Goal: Entertainment & Leisure: Browse casually

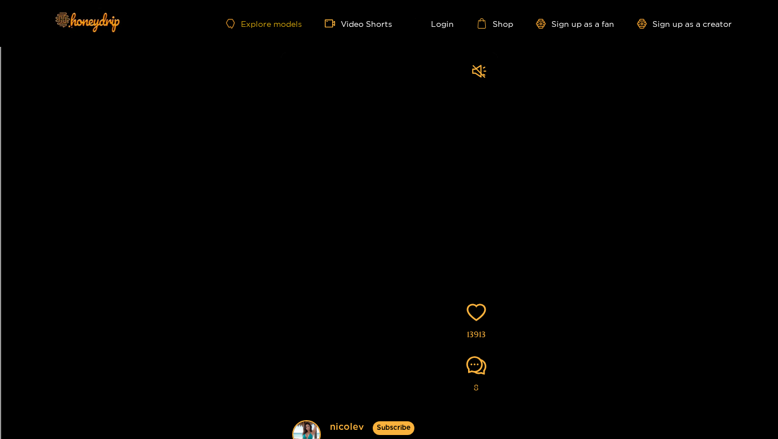
click at [284, 23] on link "Explore models" at bounding box center [263, 24] width 75 height 10
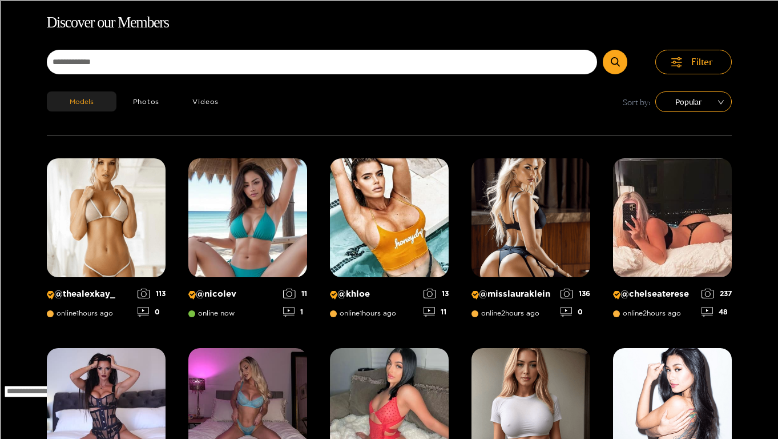
scroll to position [73, 0]
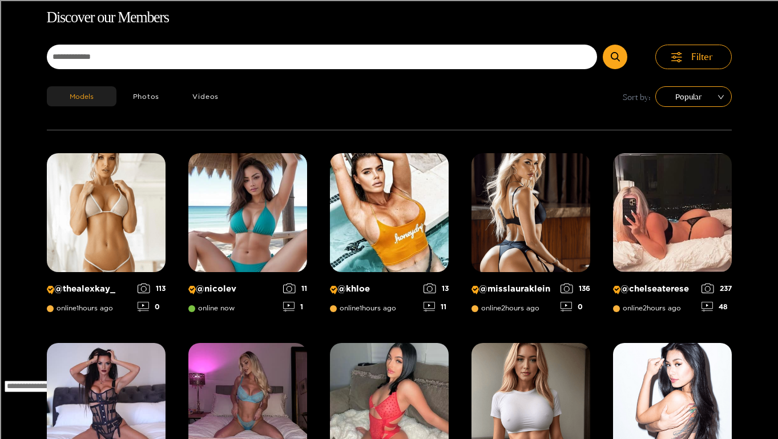
click at [439, 28] on h1 "Discover our Members" at bounding box center [389, 18] width 685 height 24
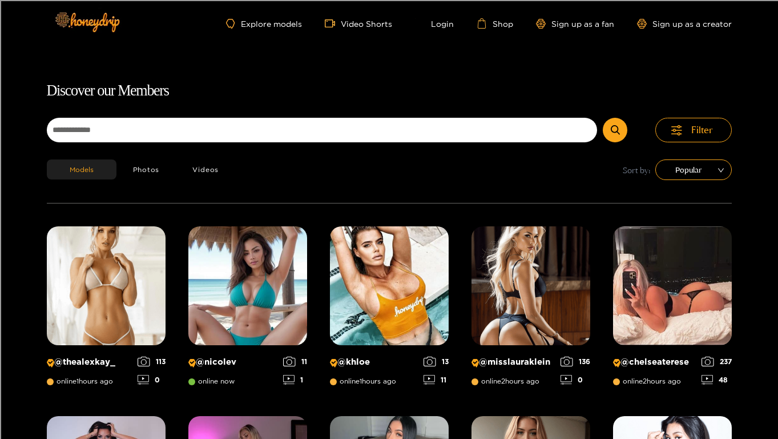
click at [444, 33] on div "Explore models Video Shorts Login Shop Sign up as a fan Sign up as a creator" at bounding box center [389, 23] width 685 height 47
click at [441, 26] on link "Login" at bounding box center [434, 23] width 39 height 10
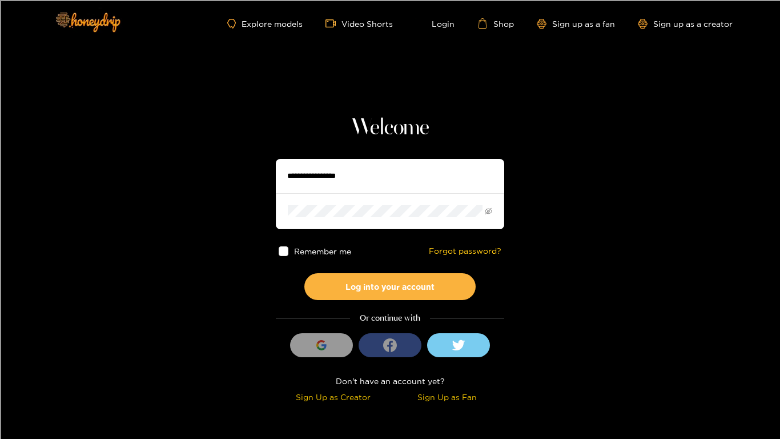
click at [429, 187] on input "text" at bounding box center [390, 176] width 228 height 34
type input "*******"
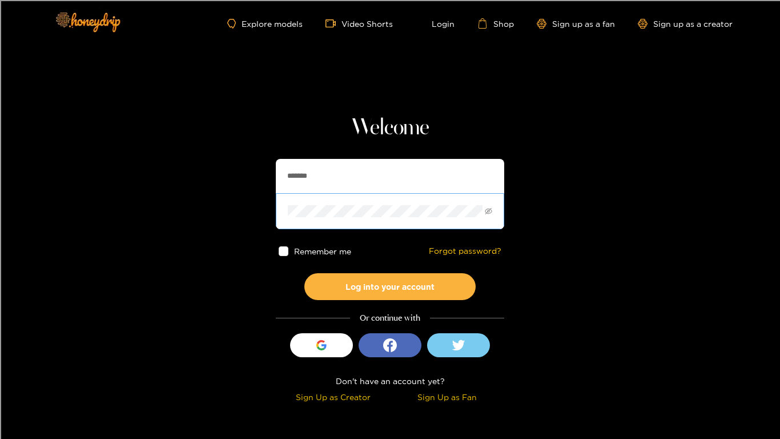
click at [364, 200] on span at bounding box center [390, 210] width 228 height 35
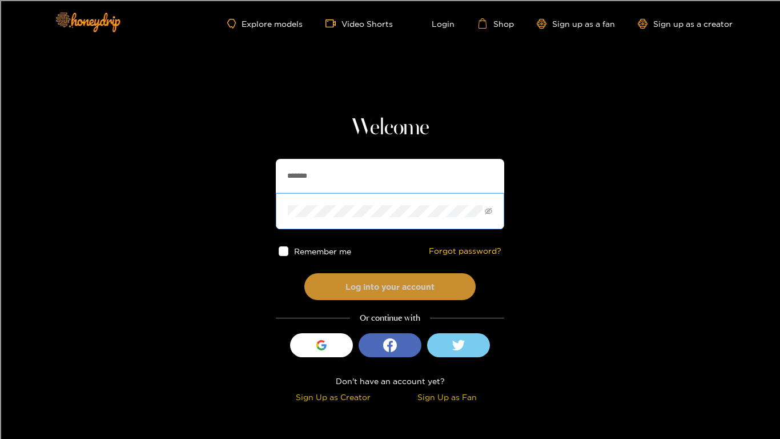
click at [343, 276] on button "Log into your account" at bounding box center [389, 286] width 171 height 27
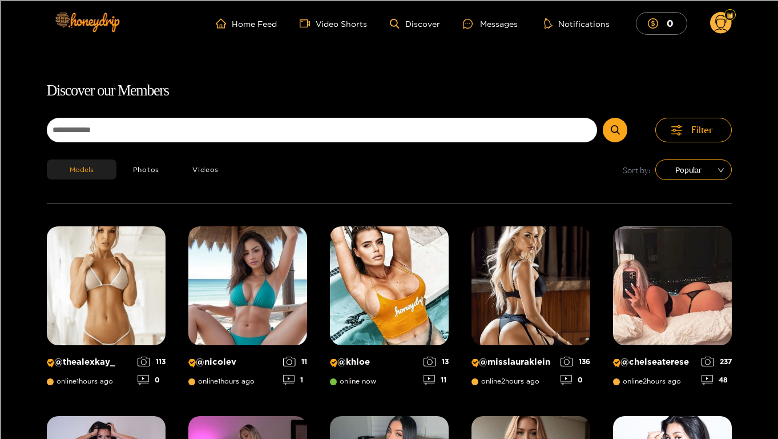
click at [322, 13] on ul "Home Feed Video Shorts Discover Messages Notifications 0" at bounding box center [474, 23] width 516 height 23
click at [322, 22] on link "Video Shorts" at bounding box center [333, 23] width 67 height 10
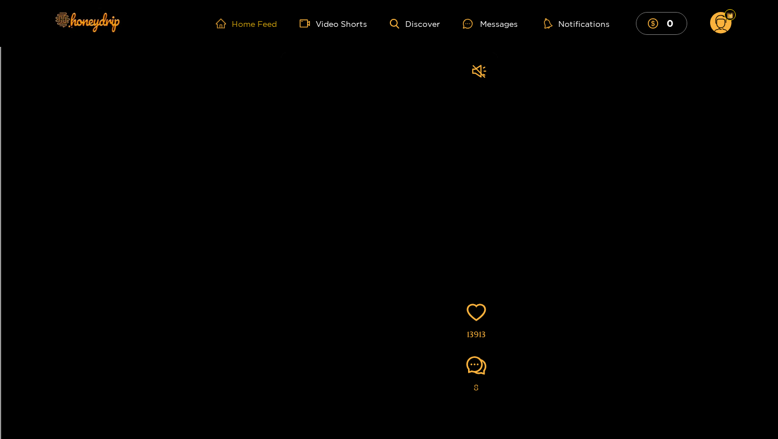
click at [266, 20] on link "Home Feed" at bounding box center [246, 23] width 61 height 10
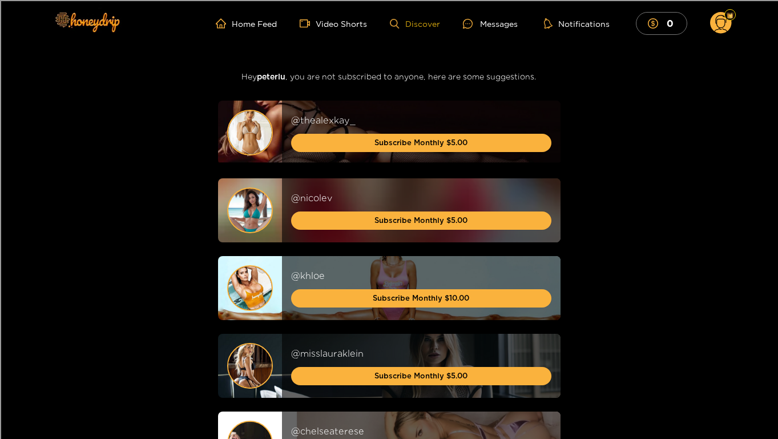
click at [426, 23] on link "Discover" at bounding box center [415, 24] width 50 height 10
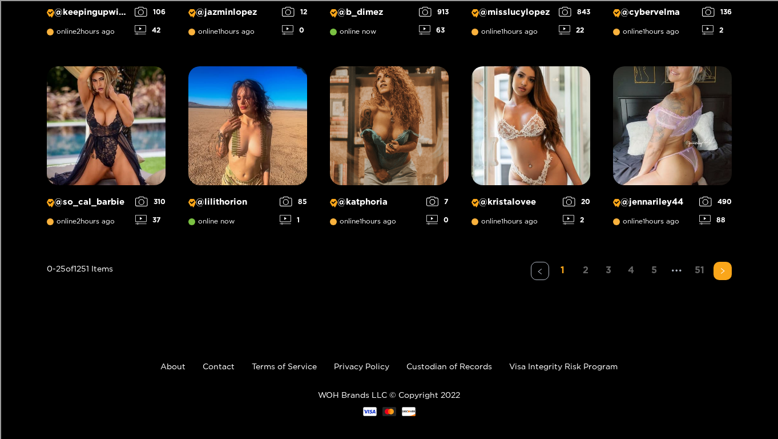
scroll to position [930, 0]
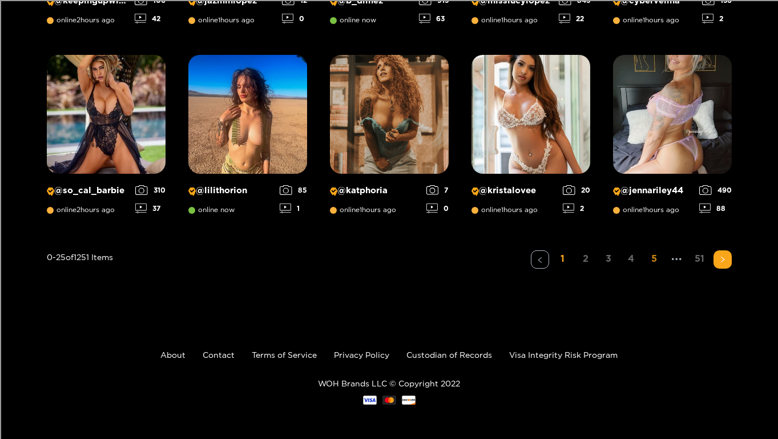
click at [657, 256] on link "5" at bounding box center [654, 258] width 18 height 17
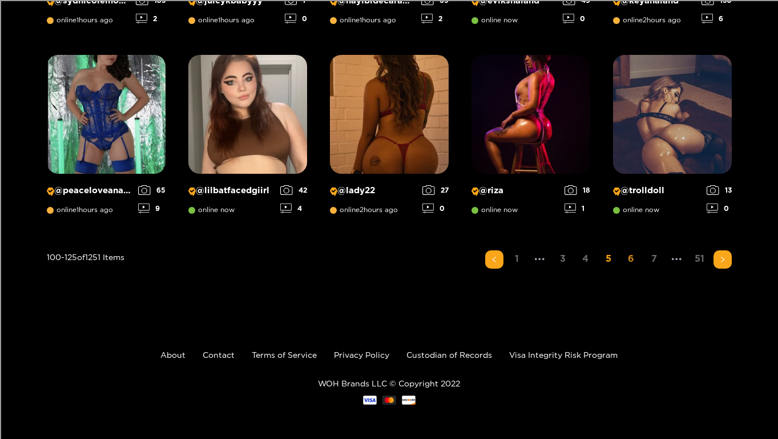
click at [629, 261] on link "6" at bounding box center [631, 258] width 18 height 17
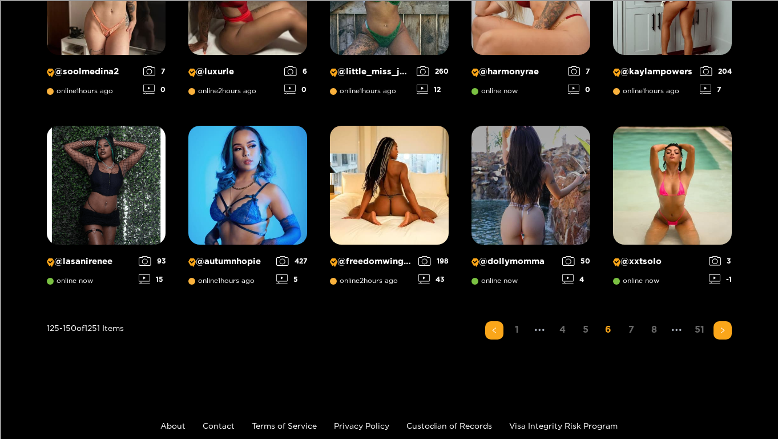
scroll to position [865, 0]
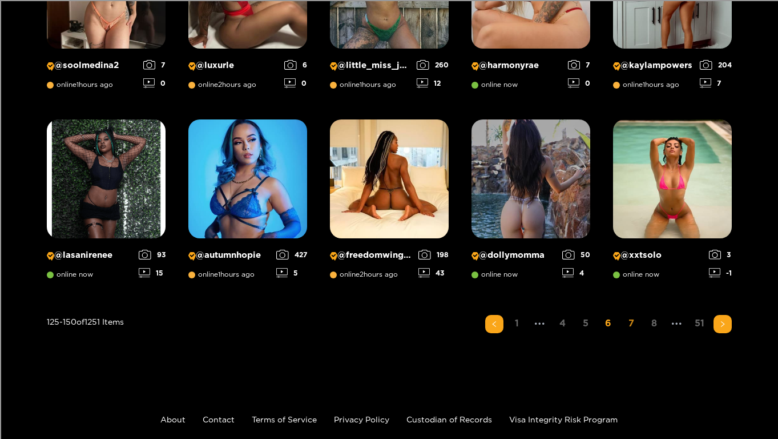
click at [632, 320] on link "7" at bounding box center [631, 323] width 18 height 17
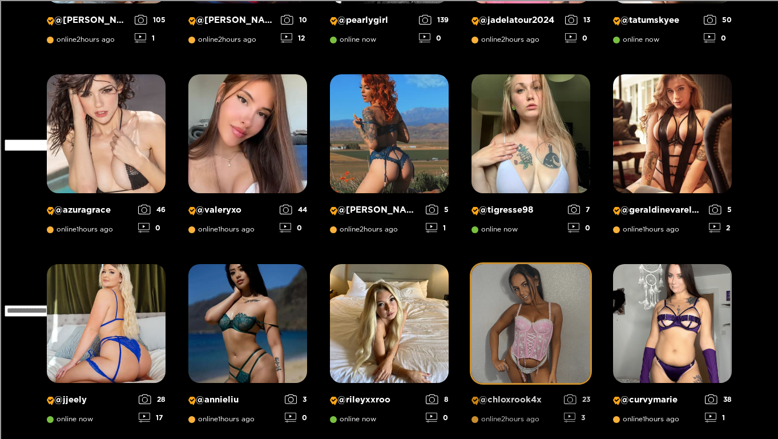
scroll to position [529, 0]
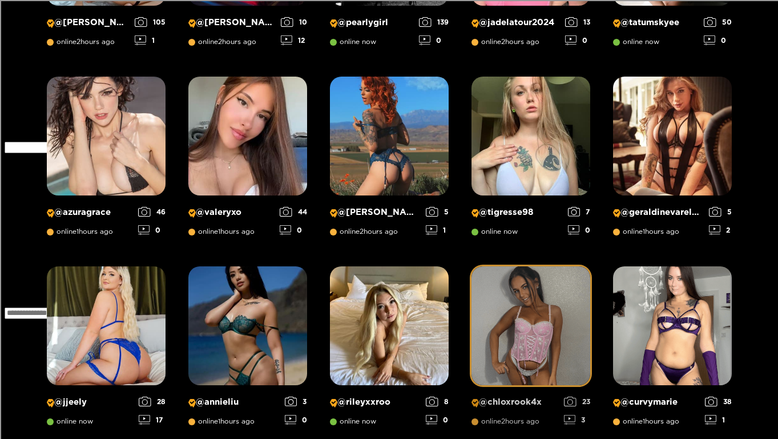
click at [505, 385] on div "@ chloxrook4x online 2 hours ago 23 3" at bounding box center [531, 409] width 119 height 48
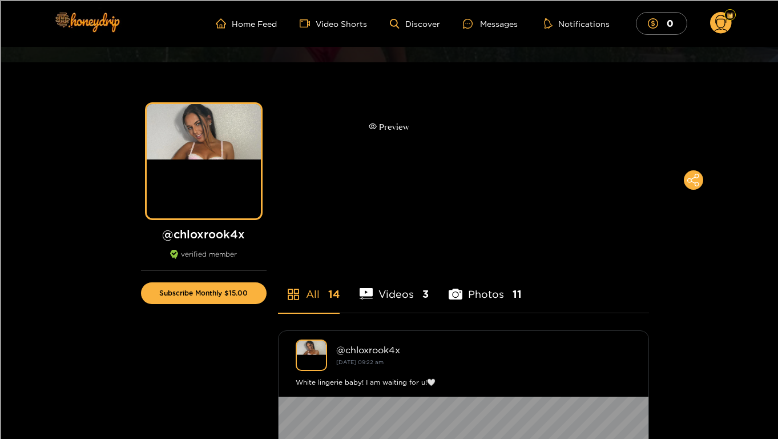
click at [399, 131] on div "Preview" at bounding box center [389, 126] width 41 height 13
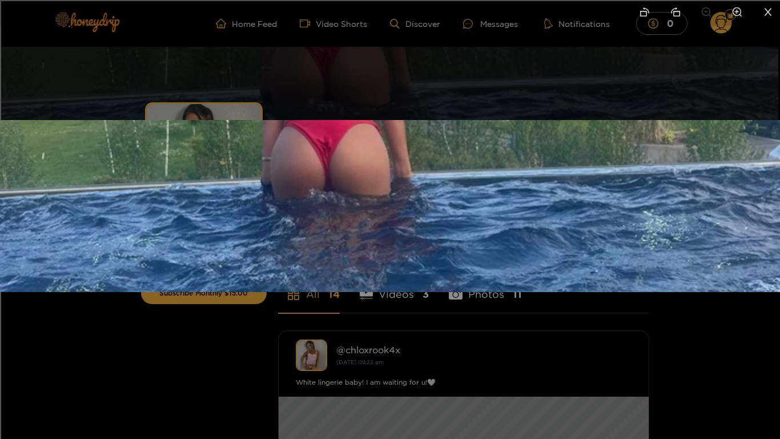
click at [674, 248] on img at bounding box center [390, 217] width 780 height 195
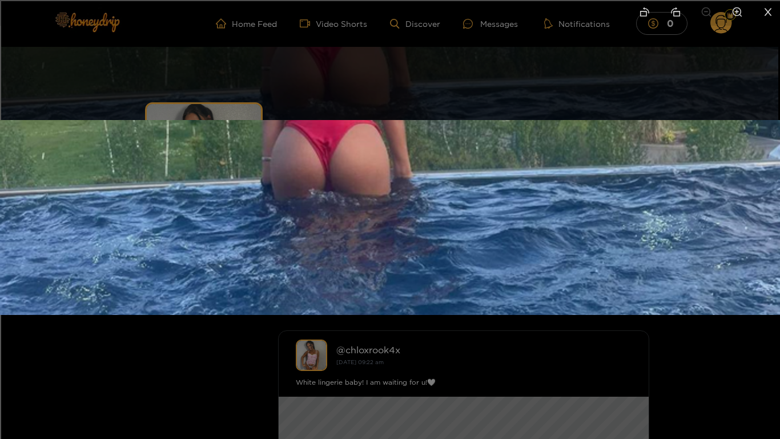
click at [767, 14] on icon "close" at bounding box center [768, 12] width 10 height 10
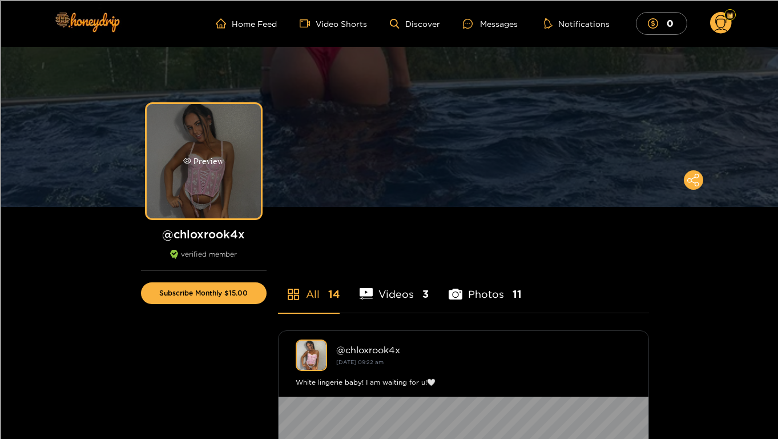
click at [218, 170] on div "Preview" at bounding box center [204, 161] width 114 height 114
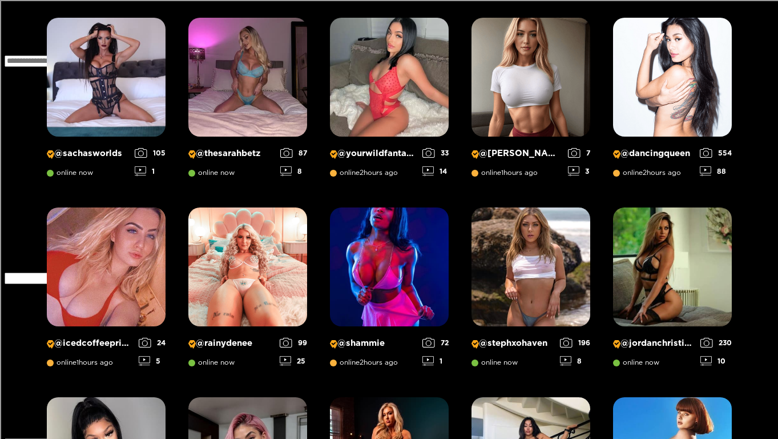
scroll to position [930, 0]
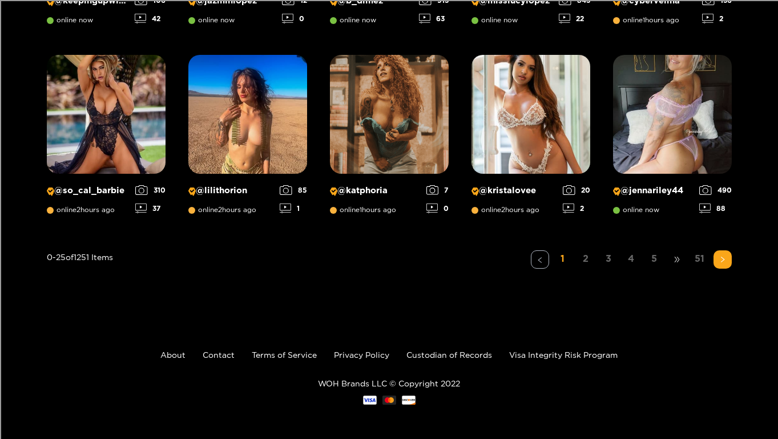
click at [675, 260] on span "•••" at bounding box center [677, 259] width 18 height 18
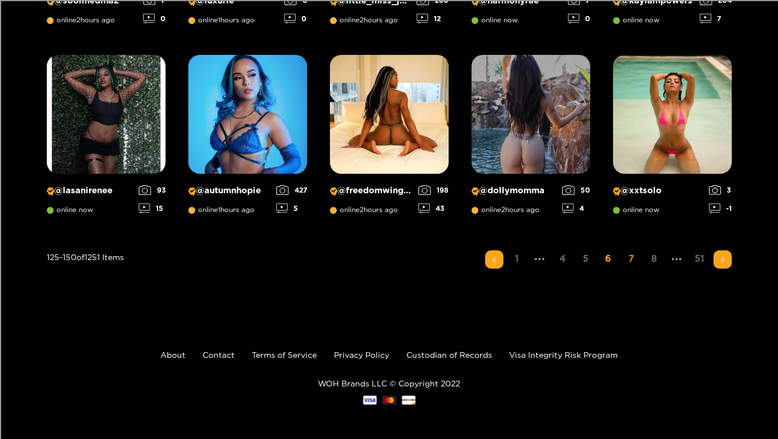
click at [628, 256] on link "7" at bounding box center [631, 258] width 18 height 17
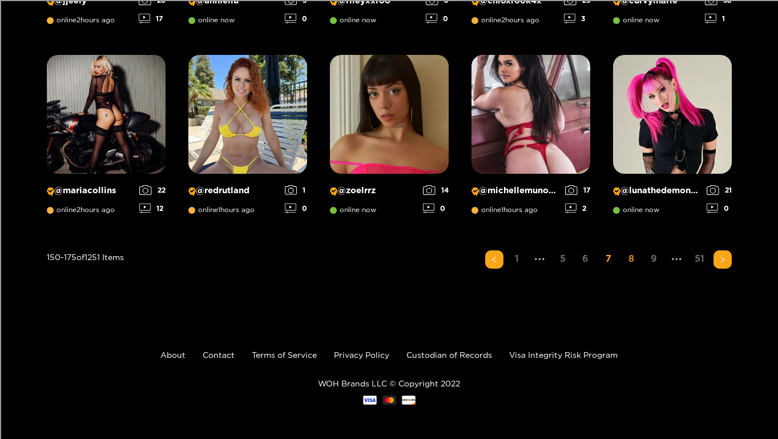
click at [634, 258] on link "8" at bounding box center [631, 258] width 18 height 17
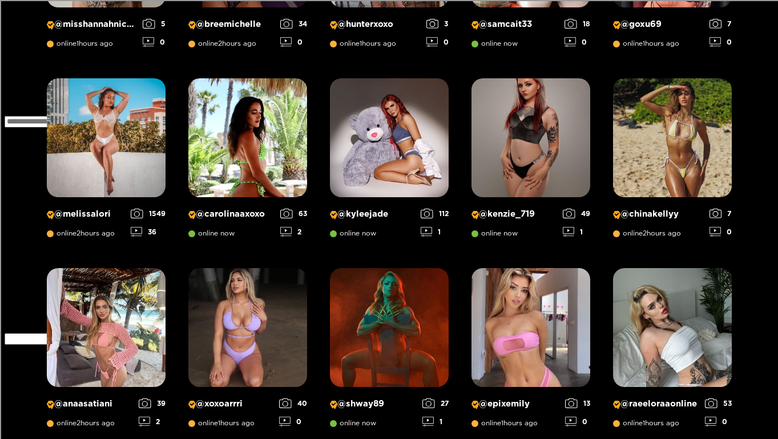
scroll to position [342, 0]
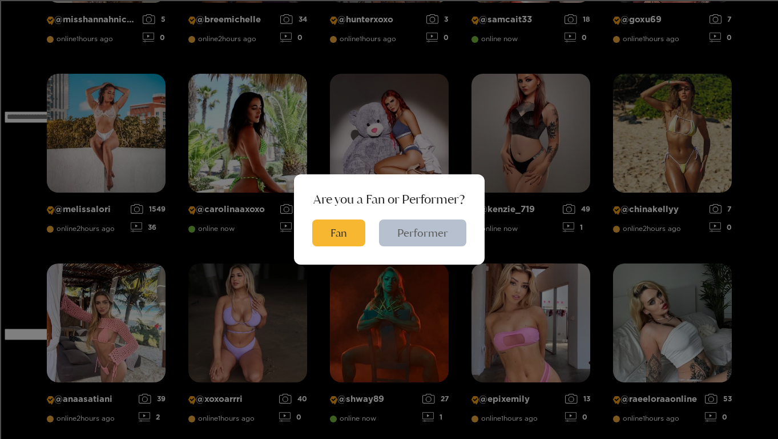
click at [405, 231] on button "Performer" at bounding box center [422, 232] width 87 height 27
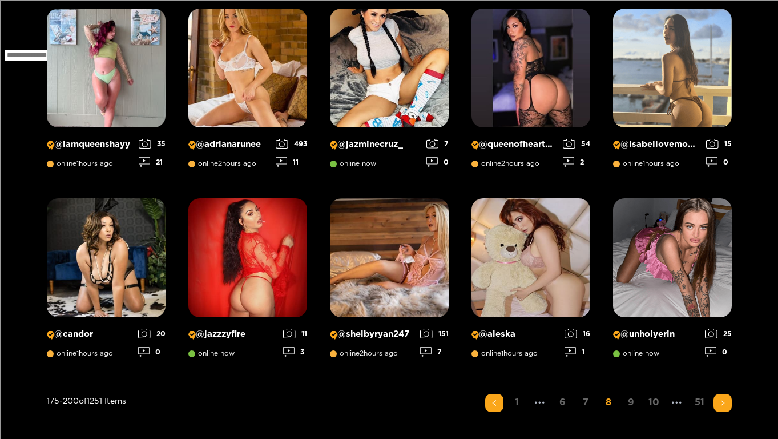
scroll to position [0, 0]
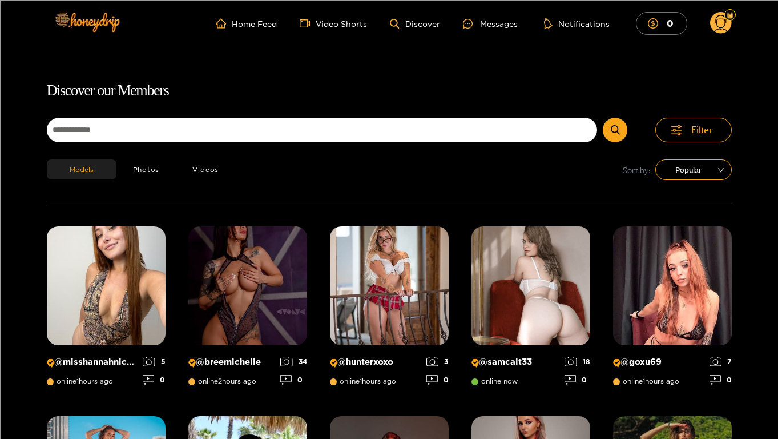
click at [415, 92] on h1 "Discover our Members" at bounding box center [389, 91] width 685 height 24
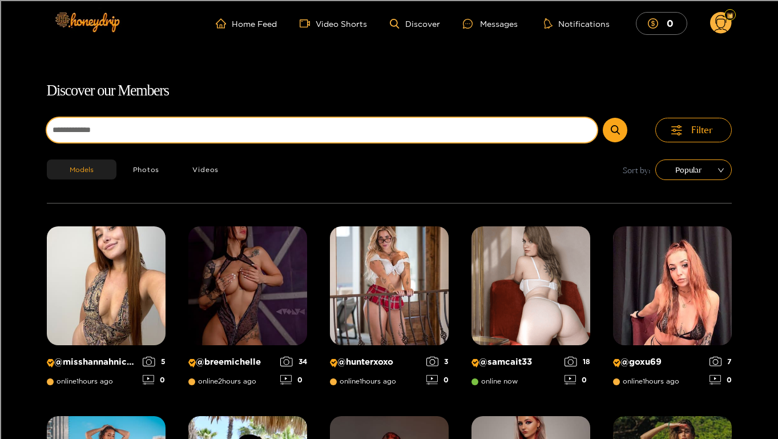
click at [415, 132] on input at bounding box center [322, 130] width 551 height 25
click at [603, 118] on button "submit" at bounding box center [615, 130] width 25 height 25
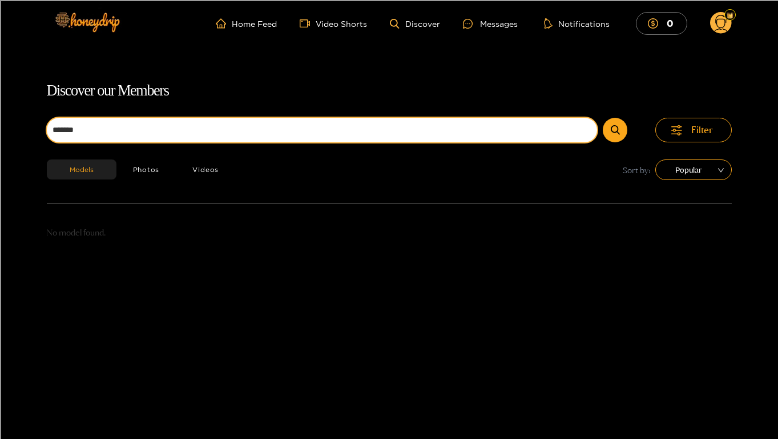
click at [271, 135] on input "*******" at bounding box center [322, 130] width 551 height 25
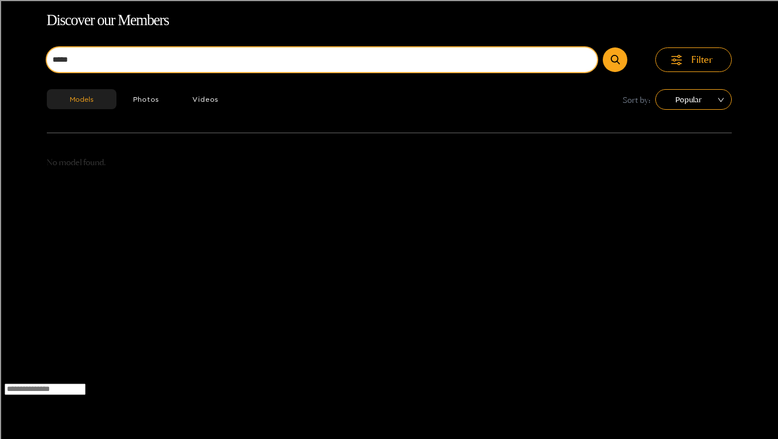
scroll to position [73, 0]
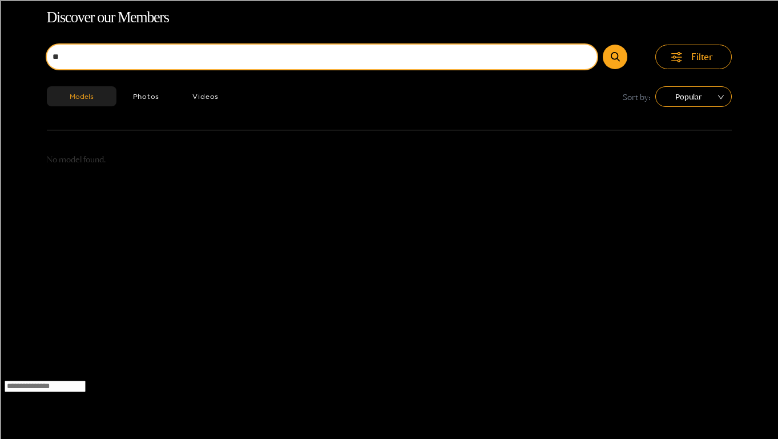
type input "*"
click at [603, 45] on button "submit" at bounding box center [615, 57] width 25 height 25
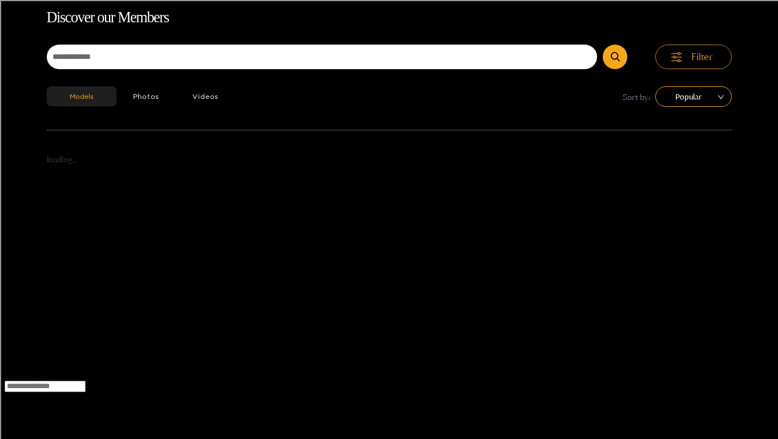
click at [690, 62] on button "Filter" at bounding box center [694, 57] width 77 height 25
click at [690, 61] on button "Filter" at bounding box center [694, 57] width 77 height 25
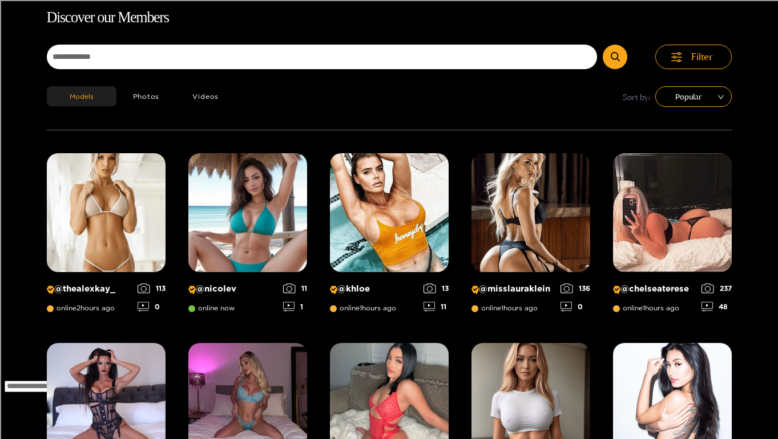
scroll to position [930, 0]
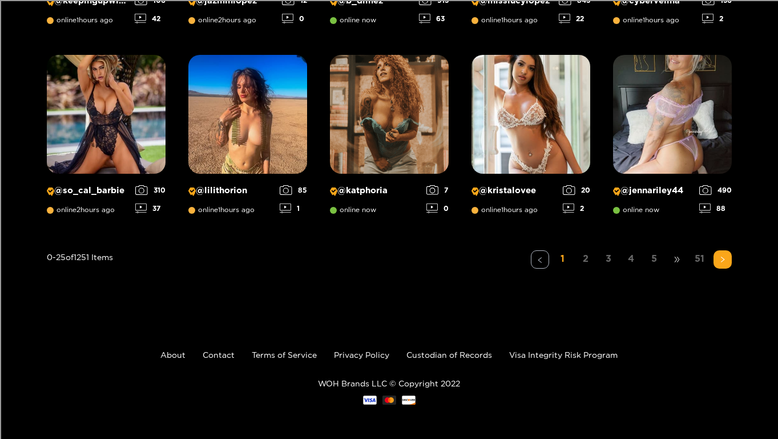
click at [673, 264] on span "•••" at bounding box center [677, 259] width 18 height 18
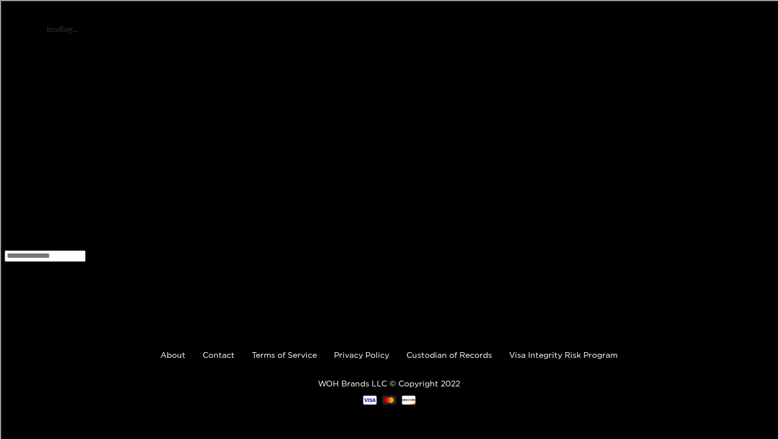
scroll to position [0, 0]
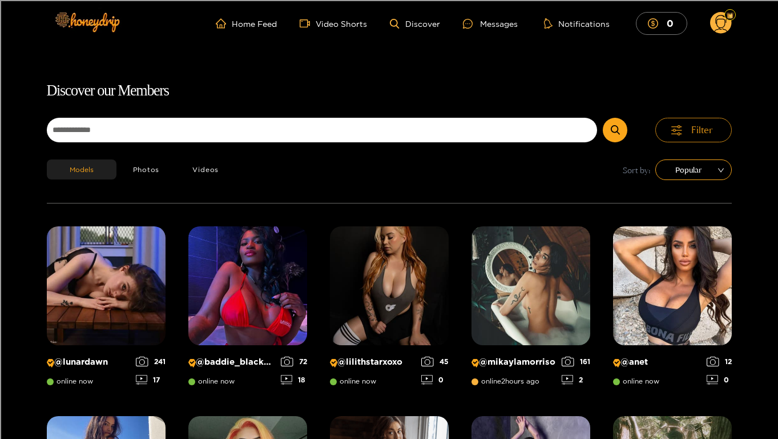
click at [708, 124] on span "Filter" at bounding box center [703, 129] width 22 height 13
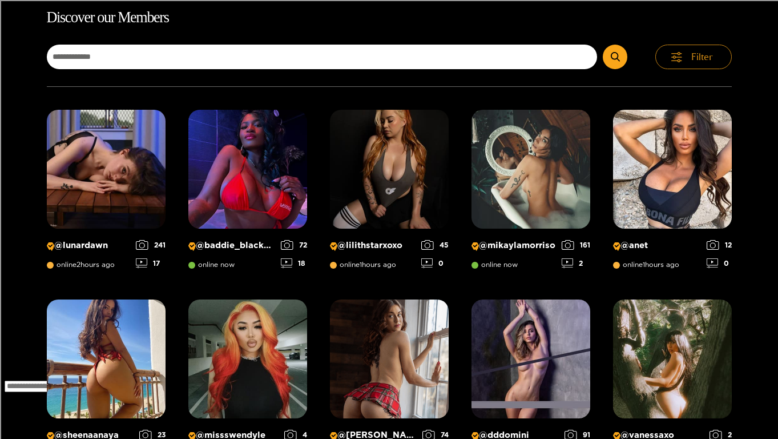
scroll to position [886, 0]
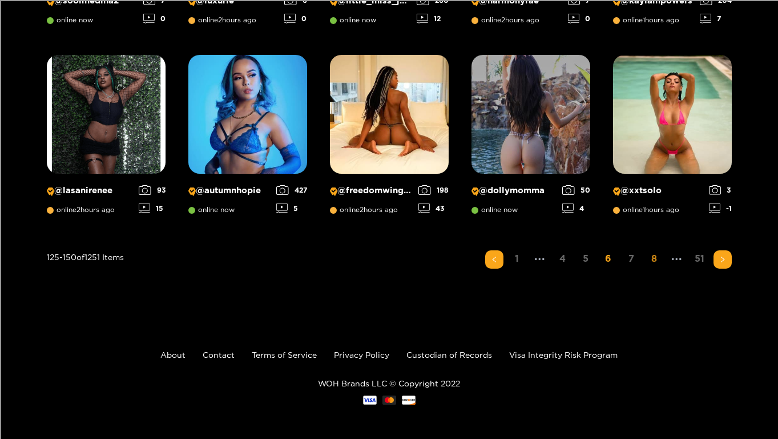
click at [657, 258] on link "8" at bounding box center [654, 258] width 18 height 17
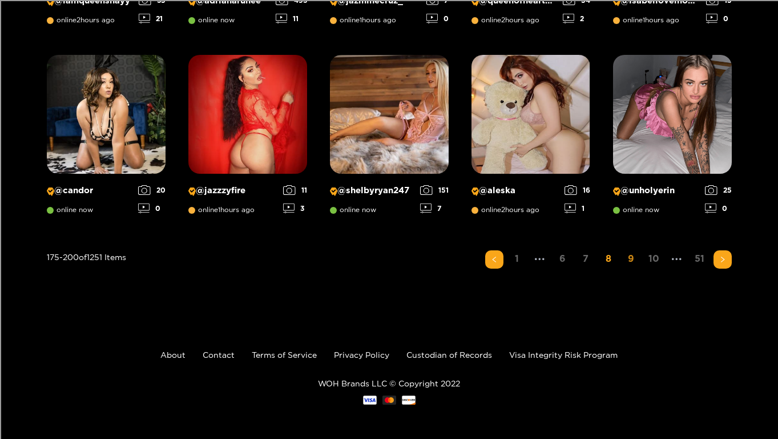
click at [640, 257] on link "9" at bounding box center [631, 258] width 18 height 17
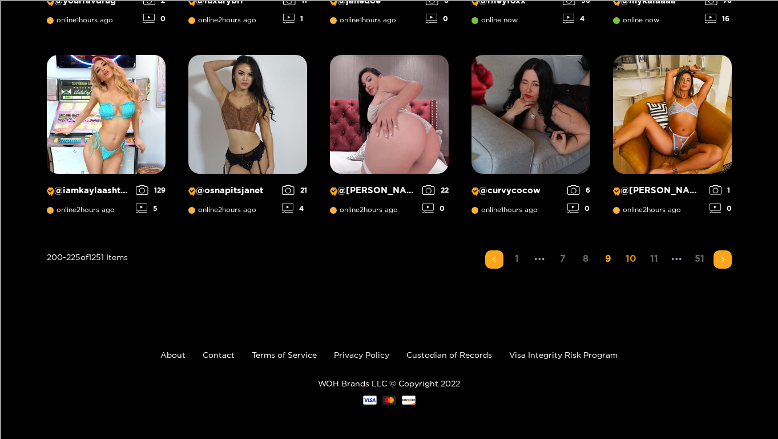
click at [634, 259] on link "10" at bounding box center [631, 258] width 18 height 17
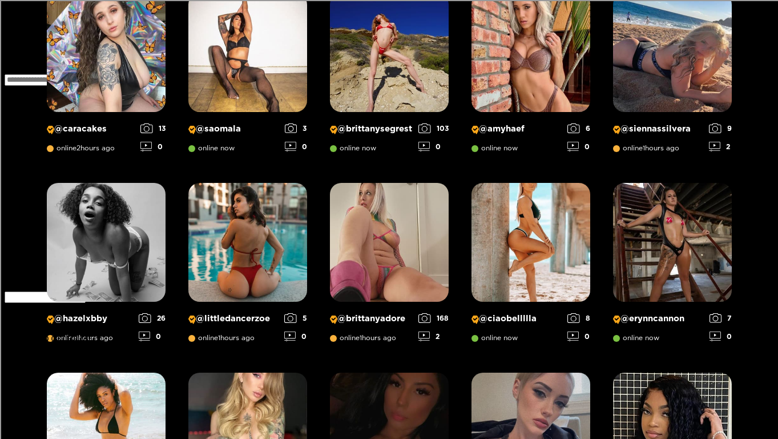
scroll to position [380, 0]
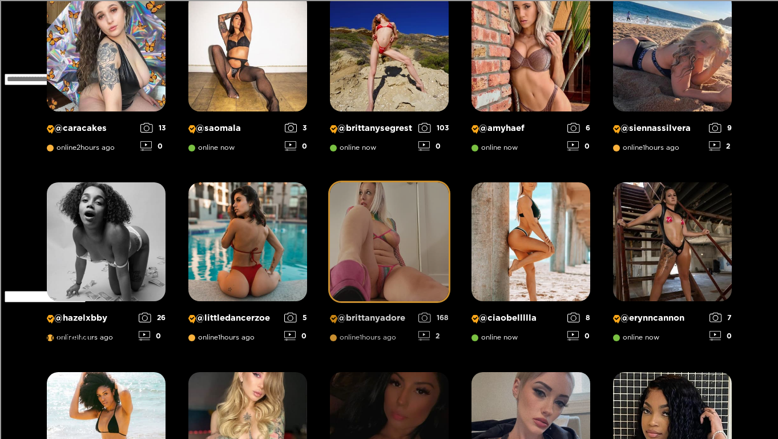
click at [395, 263] on img at bounding box center [389, 241] width 119 height 119
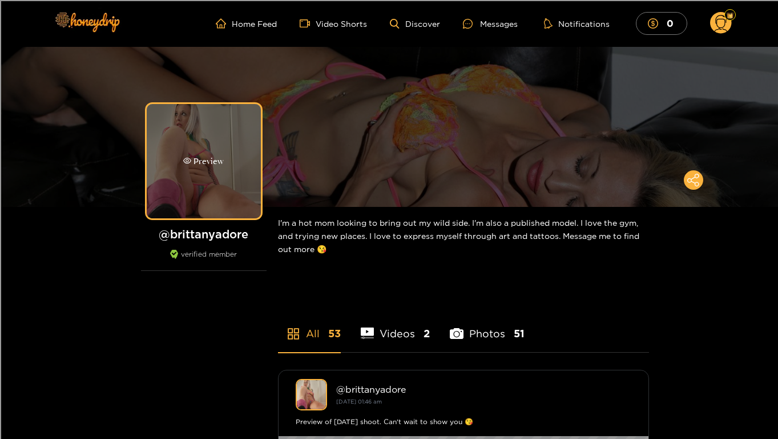
click at [210, 185] on div "Preview" at bounding box center [204, 161] width 114 height 114
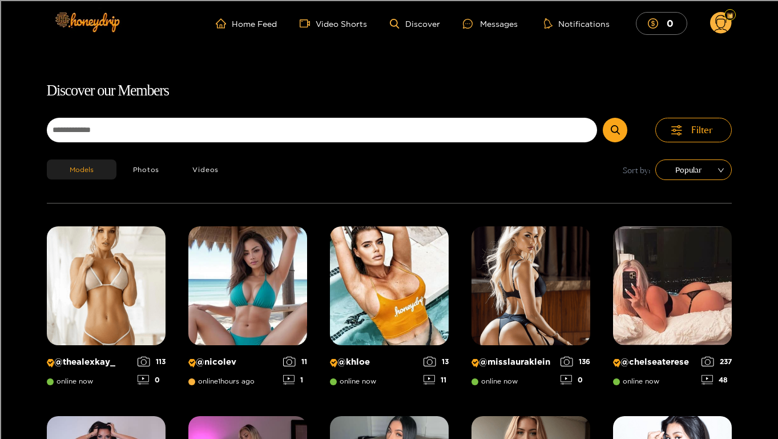
scroll to position [930, 0]
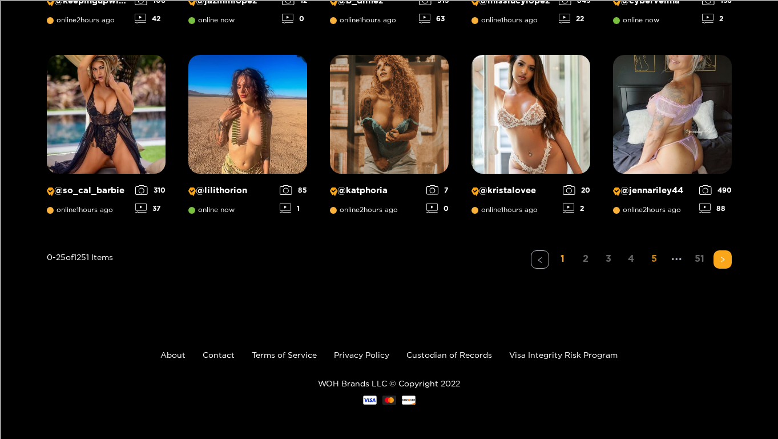
click at [652, 263] on link "5" at bounding box center [654, 258] width 18 height 17
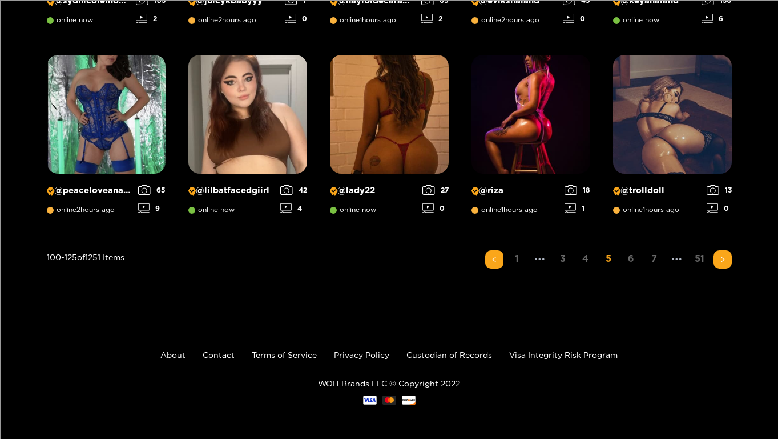
click at [652, 263] on link "7" at bounding box center [654, 258] width 18 height 17
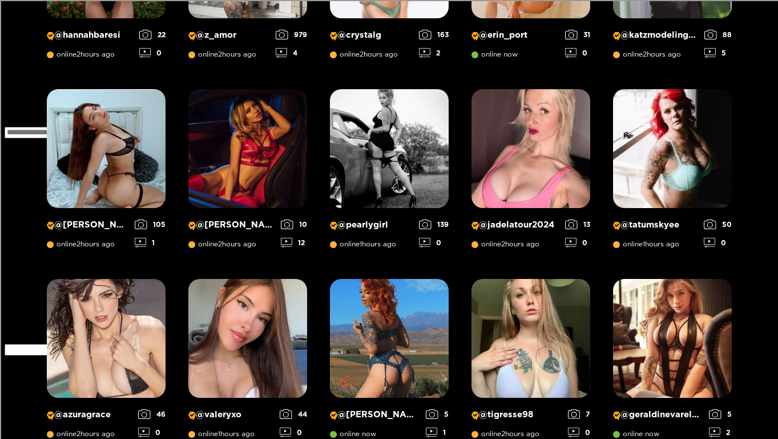
click at [652, 263] on div "@ hannahbaresi online 2 hours ago 22 0 @ z_amor online 2 hours ago 979 4 @ crys…" at bounding box center [389, 361] width 685 height 925
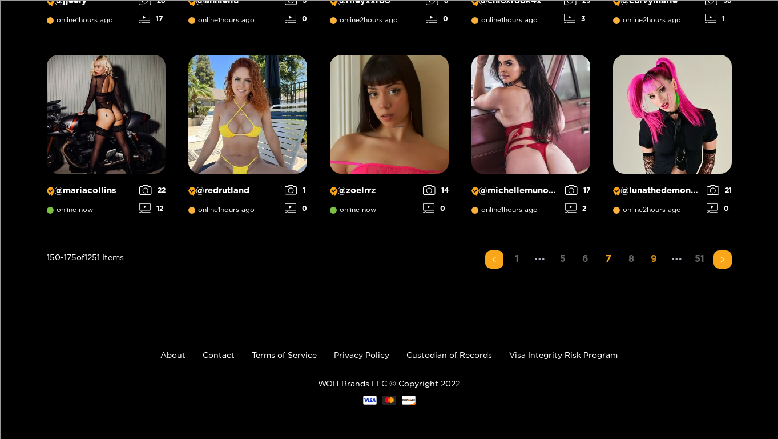
click at [653, 259] on link "9" at bounding box center [654, 258] width 18 height 17
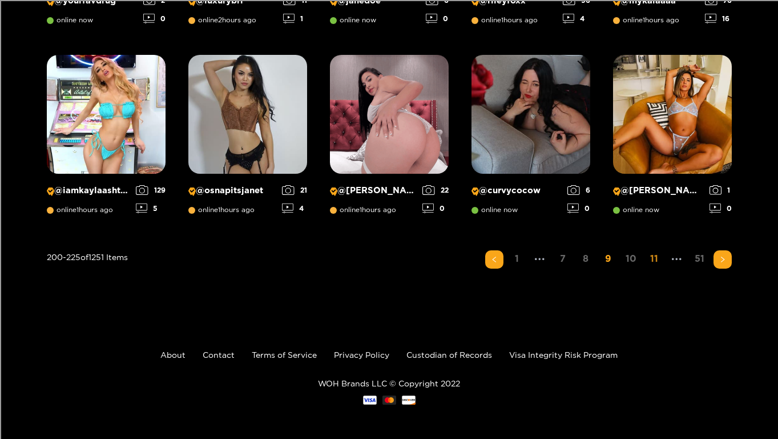
click at [652, 258] on link "11" at bounding box center [654, 258] width 18 height 17
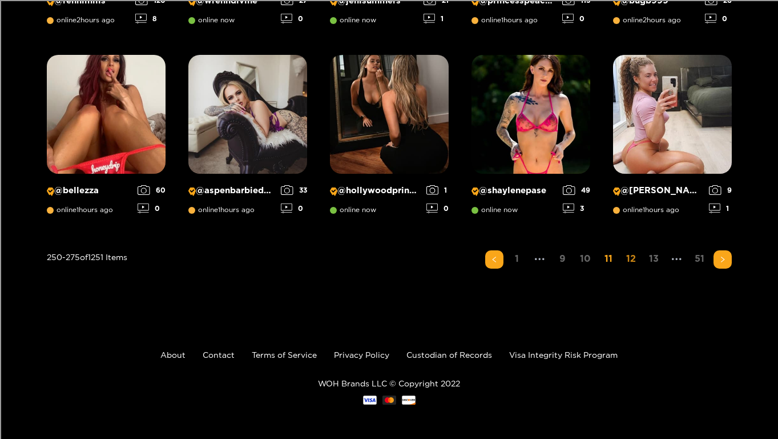
click at [638, 259] on link "12" at bounding box center [631, 258] width 18 height 17
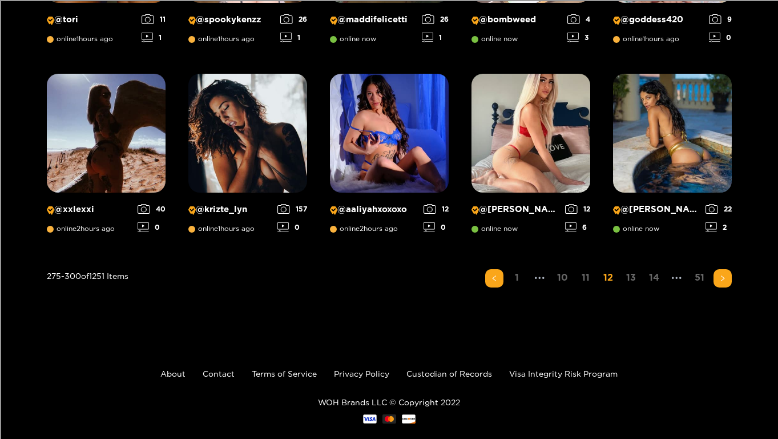
scroll to position [915, 0]
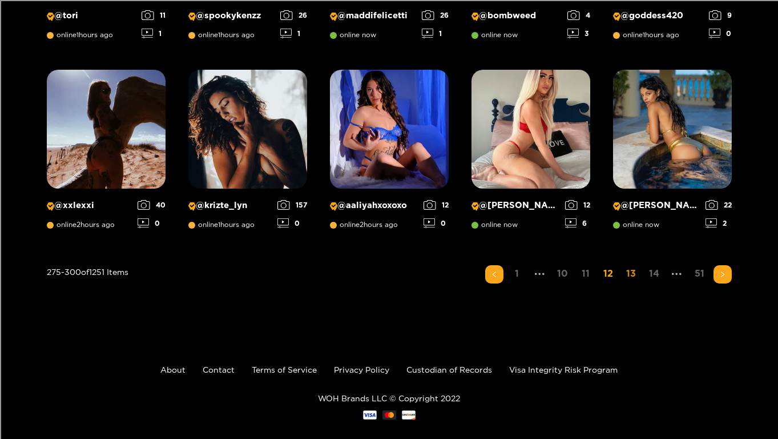
click at [632, 278] on link "13" at bounding box center [631, 273] width 18 height 17
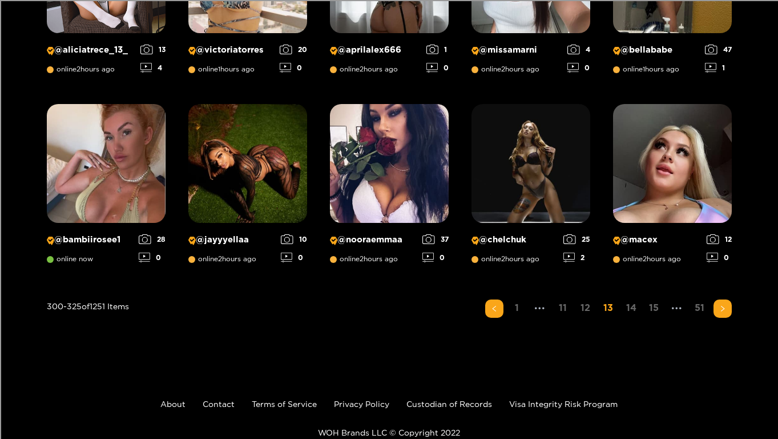
scroll to position [930, 0]
